Goal: Task Accomplishment & Management: Manage account settings

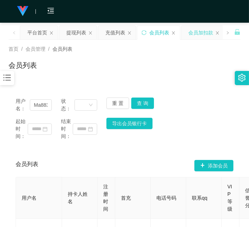
click at [196, 34] on div "会员加扣款" at bounding box center [200, 32] width 25 height 13
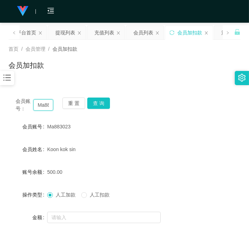
click at [46, 104] on input "Ma883023" at bounding box center [43, 104] width 20 height 11
paste input "91220125"
type input "91220125"
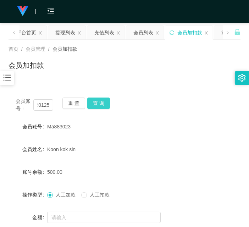
click at [103, 104] on button "查 询" at bounding box center [98, 103] width 23 height 11
click at [103, 104] on div "会员账号： 91220125 重 置 查 询" at bounding box center [125, 105] width 232 height 15
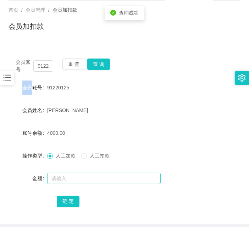
scroll to position [69, 0]
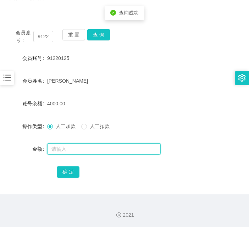
click at [107, 147] on input "text" at bounding box center [104, 148] width 114 height 11
type input "3000"
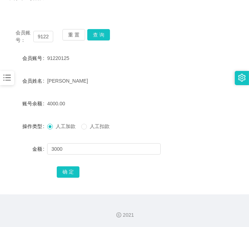
click at [79, 171] on div "确 定" at bounding box center [125, 172] width 136 height 14
click at [69, 171] on button "确 定" at bounding box center [68, 171] width 23 height 11
click at [45, 35] on input "91220125" at bounding box center [43, 36] width 20 height 11
paste input "Ma883023"
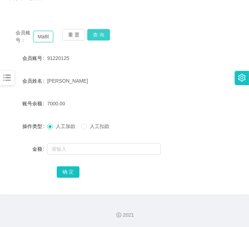
scroll to position [0, 12]
type input "Ma883023"
click at [99, 32] on button "查 询" at bounding box center [98, 34] width 23 height 11
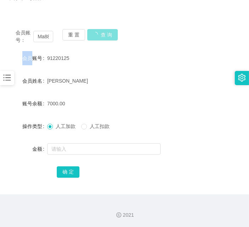
click at [99, 32] on div "会员账号： Ma883023 重 置 查 询" at bounding box center [125, 36] width 232 height 15
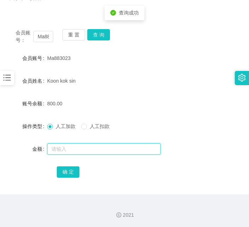
click at [94, 153] on input "text" at bounding box center [104, 148] width 114 height 11
type input "2000"
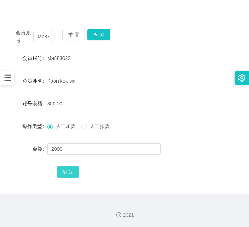
click at [67, 166] on button "确 定" at bounding box center [68, 171] width 23 height 11
